Goal: Task Accomplishment & Management: Manage account settings

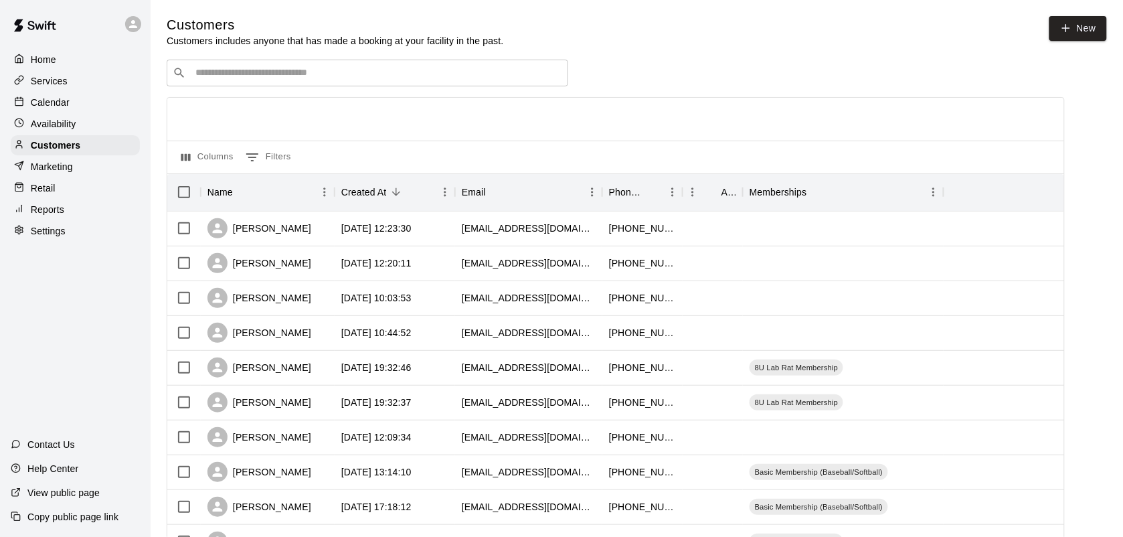
click at [65, 102] on p "Calendar" at bounding box center [50, 102] width 39 height 13
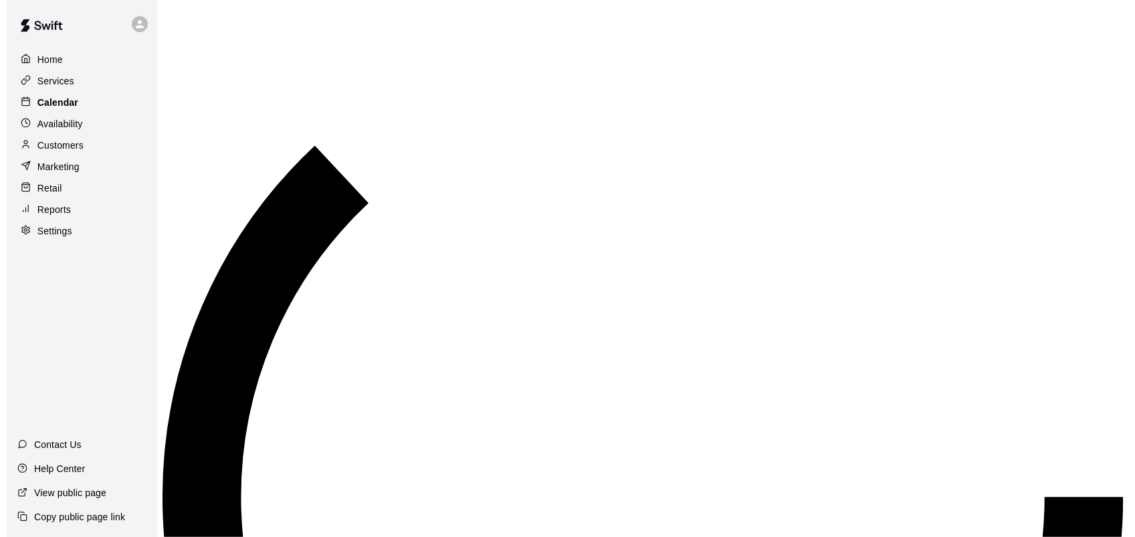
scroll to position [781, 0]
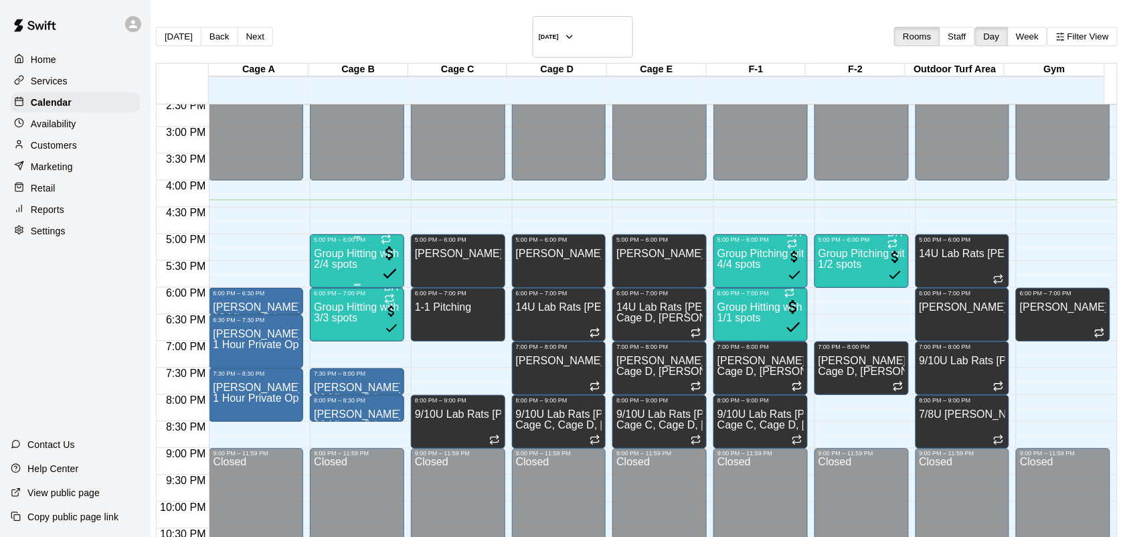
click at [339, 258] on span "2/4 spots" at bounding box center [335, 263] width 43 height 11
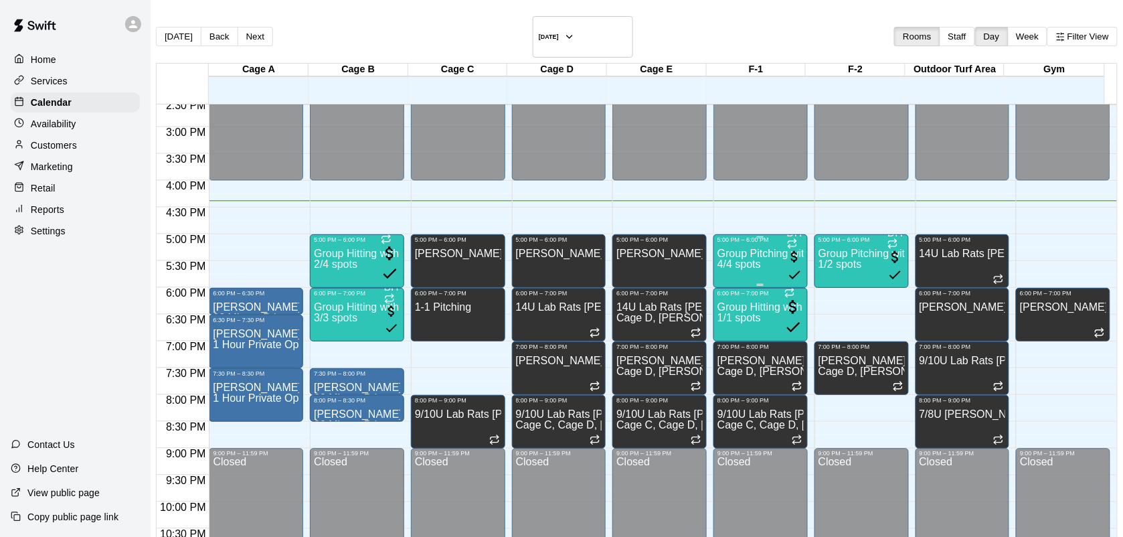
click at [720, 254] on p "Group Pitching with [PERSON_NAME]" at bounding box center [760, 254] width 86 height 0
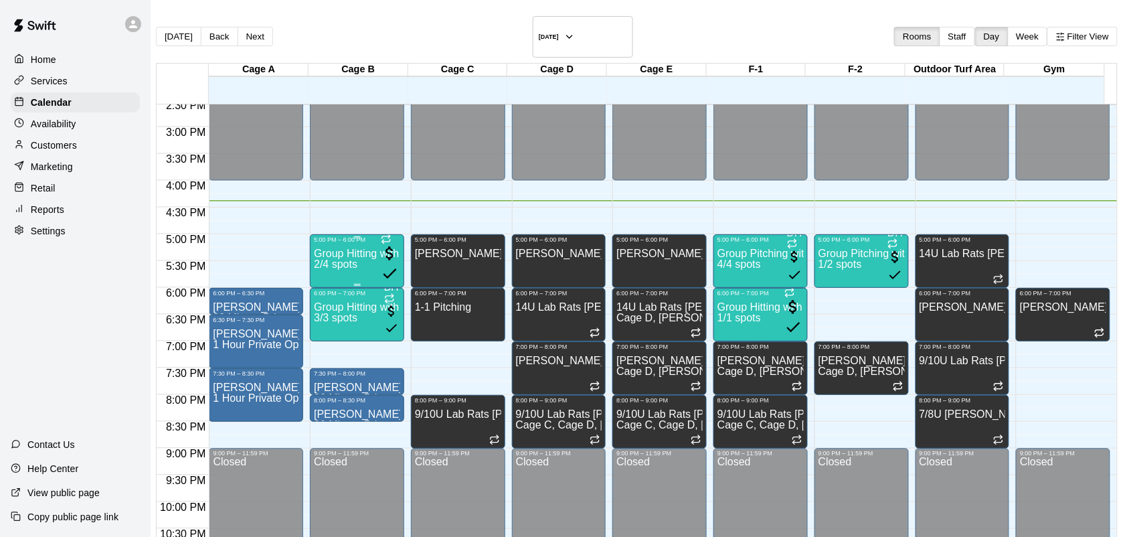
click at [340, 250] on div "Group Hitting with [PERSON_NAME] ([DEMOGRAPHIC_DATA]) 2/4 spots" at bounding box center [357, 511] width 86 height 537
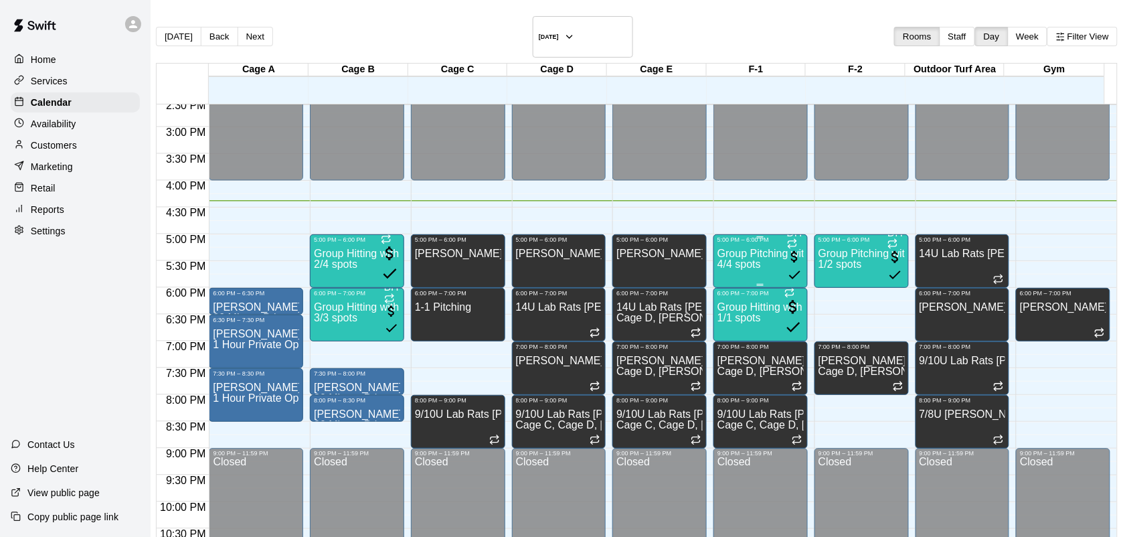
click at [723, 252] on div "Group Pitching with [PERSON_NAME] 4/4 spots" at bounding box center [760, 511] width 86 height 537
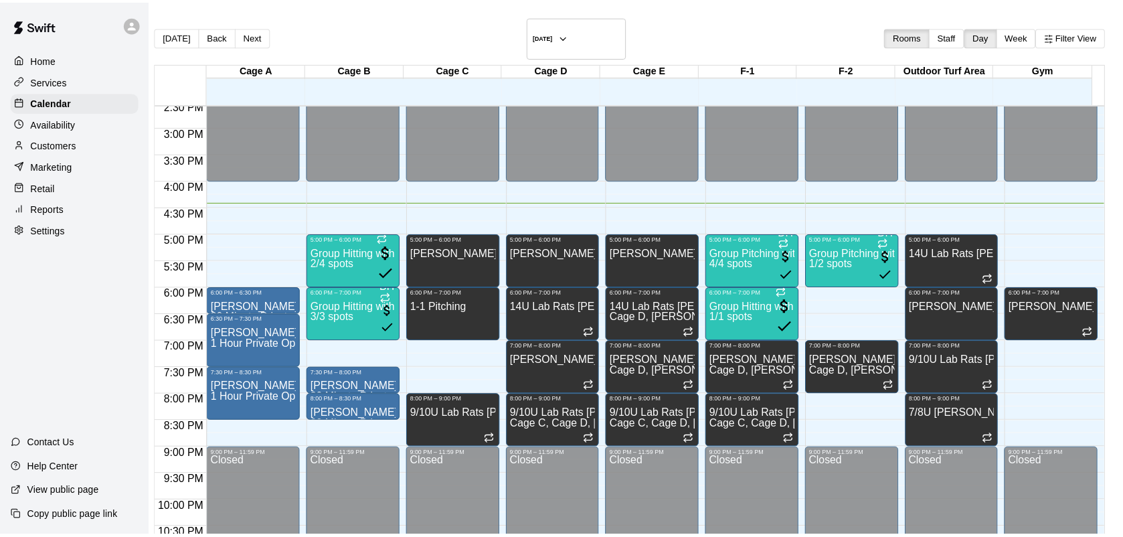
scroll to position [111, 0]
